Goal: Task Accomplishment & Management: Manage account settings

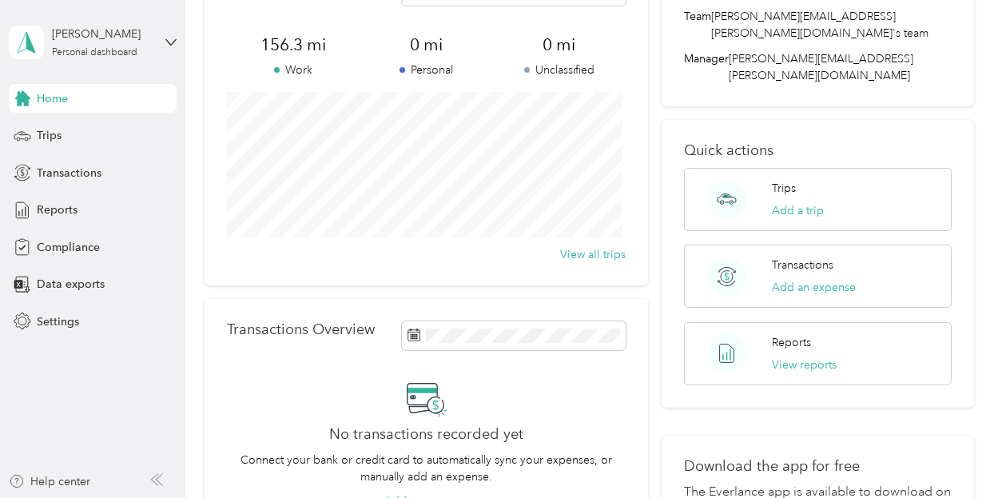
scroll to position [80, 0]
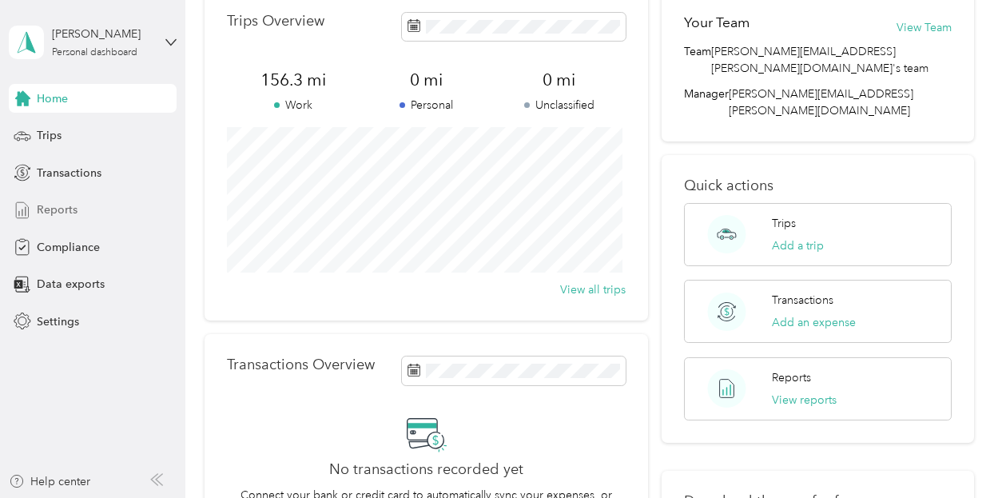
click at [67, 206] on span "Reports" at bounding box center [57, 209] width 41 height 17
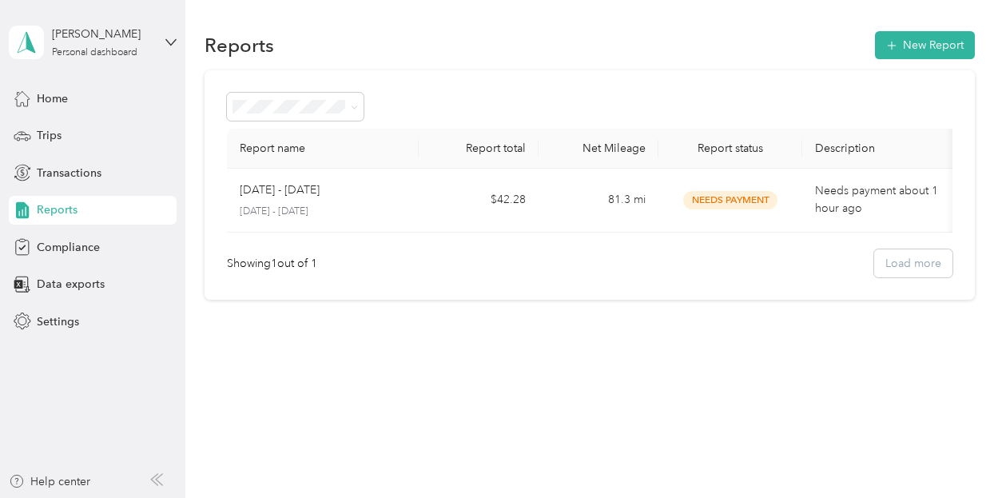
scroll to position [0, 2]
click at [46, 134] on span "Trips" at bounding box center [49, 135] width 25 height 17
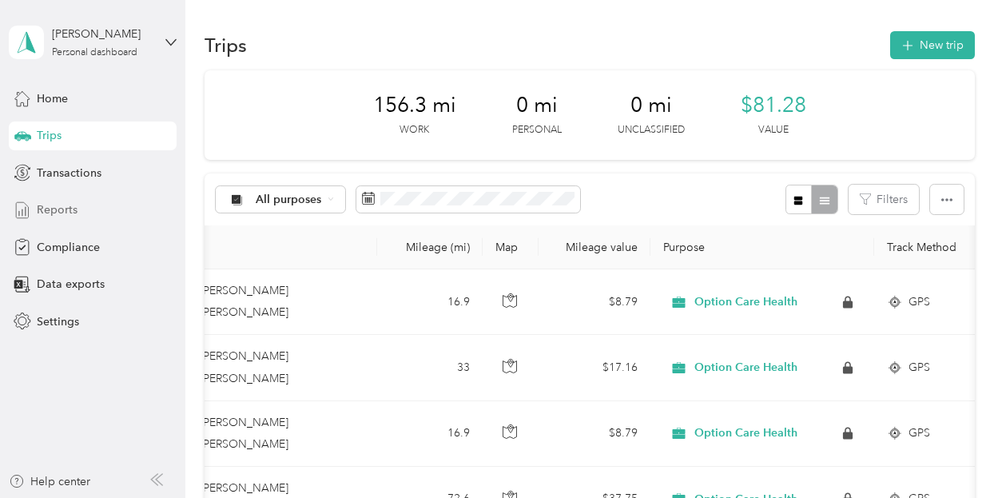
click at [50, 209] on span "Reports" at bounding box center [57, 209] width 41 height 17
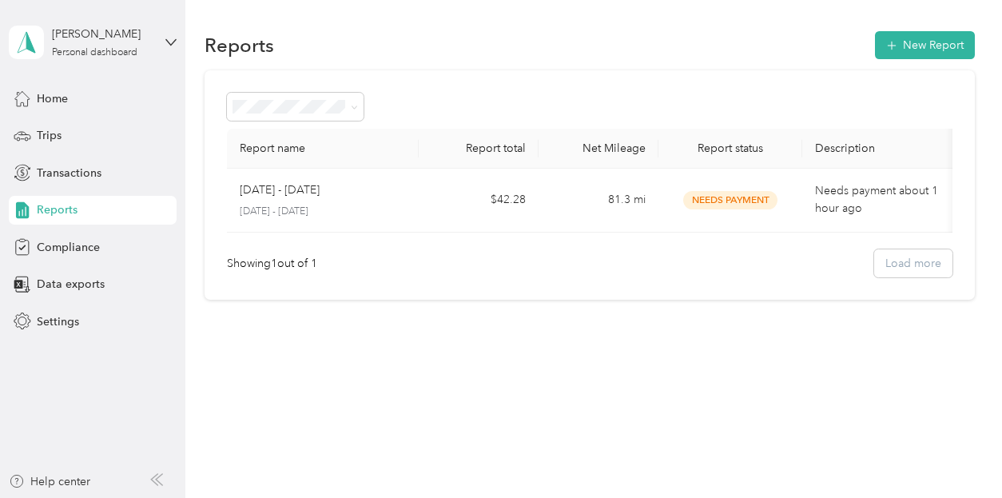
scroll to position [0, 2]
